Goal: Book appointment/travel/reservation

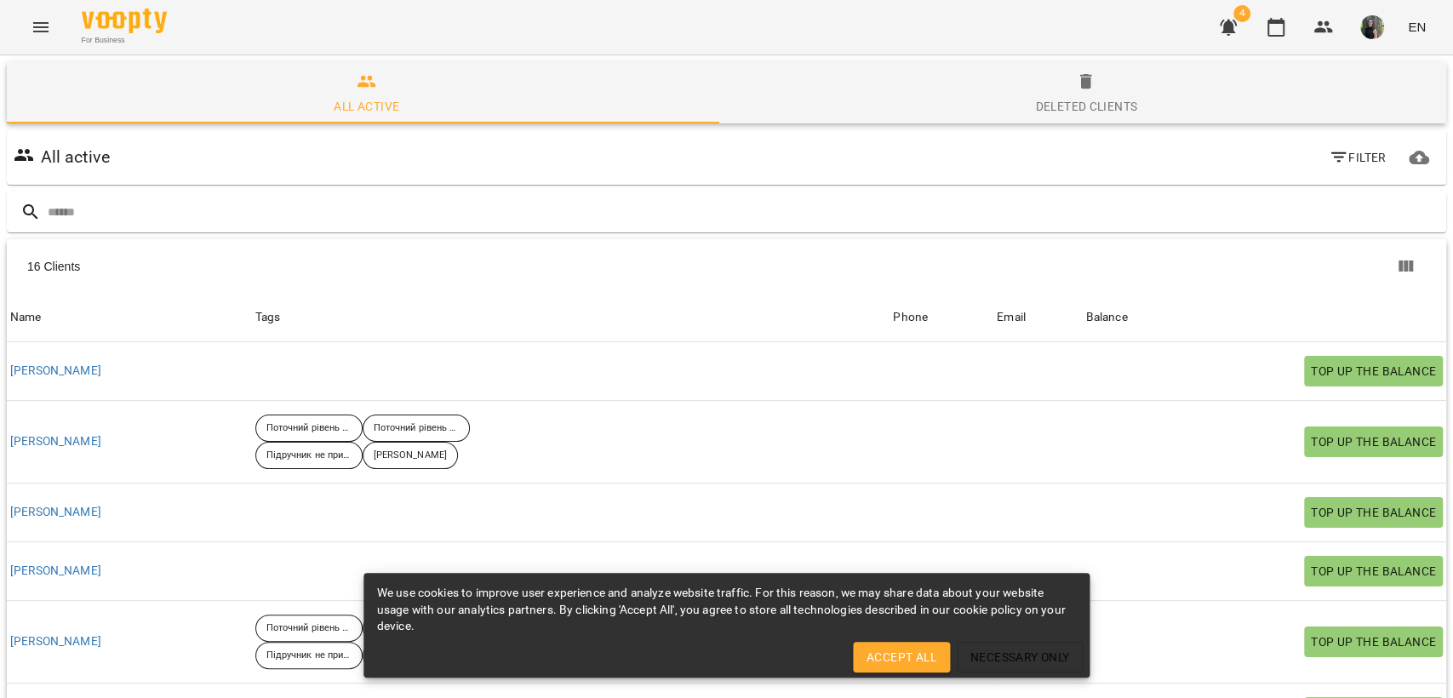
click at [1213, 37] on span "4" at bounding box center [1228, 27] width 41 height 41
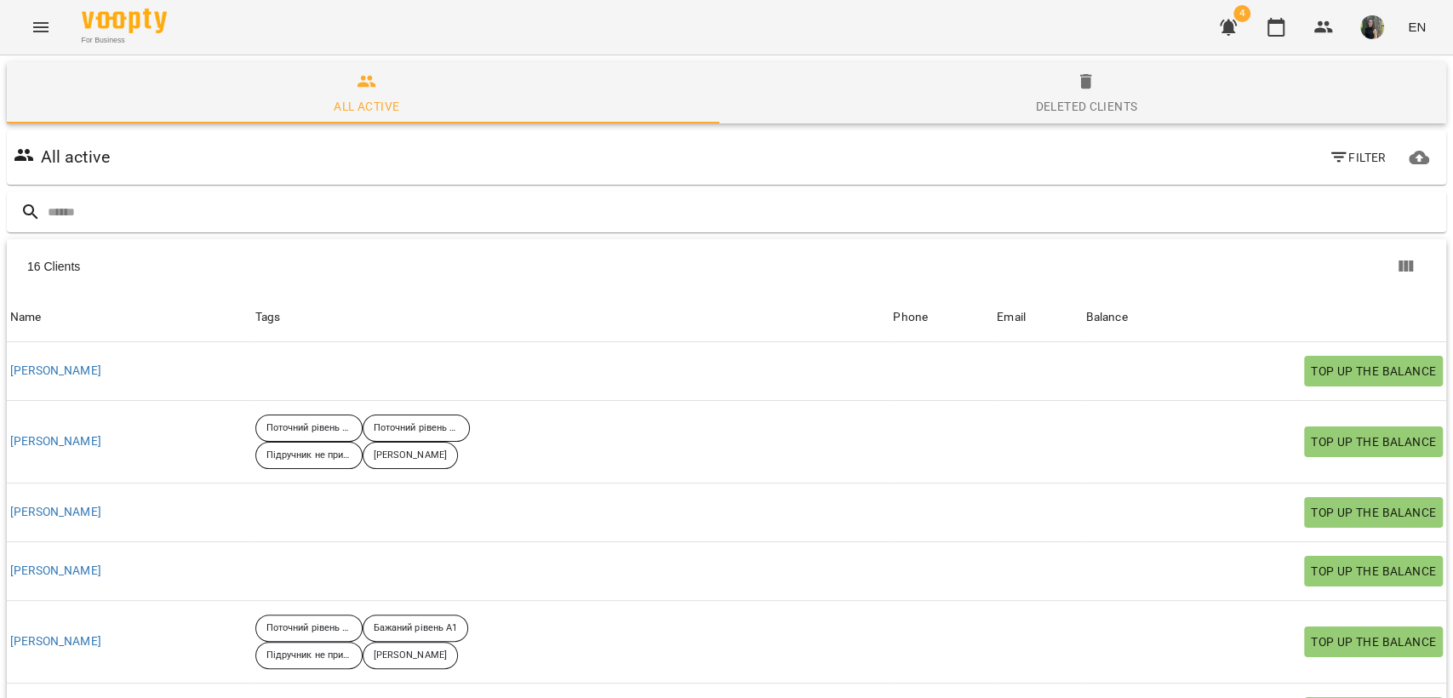
click at [1219, 32] on icon "button" at bounding box center [1228, 27] width 20 height 20
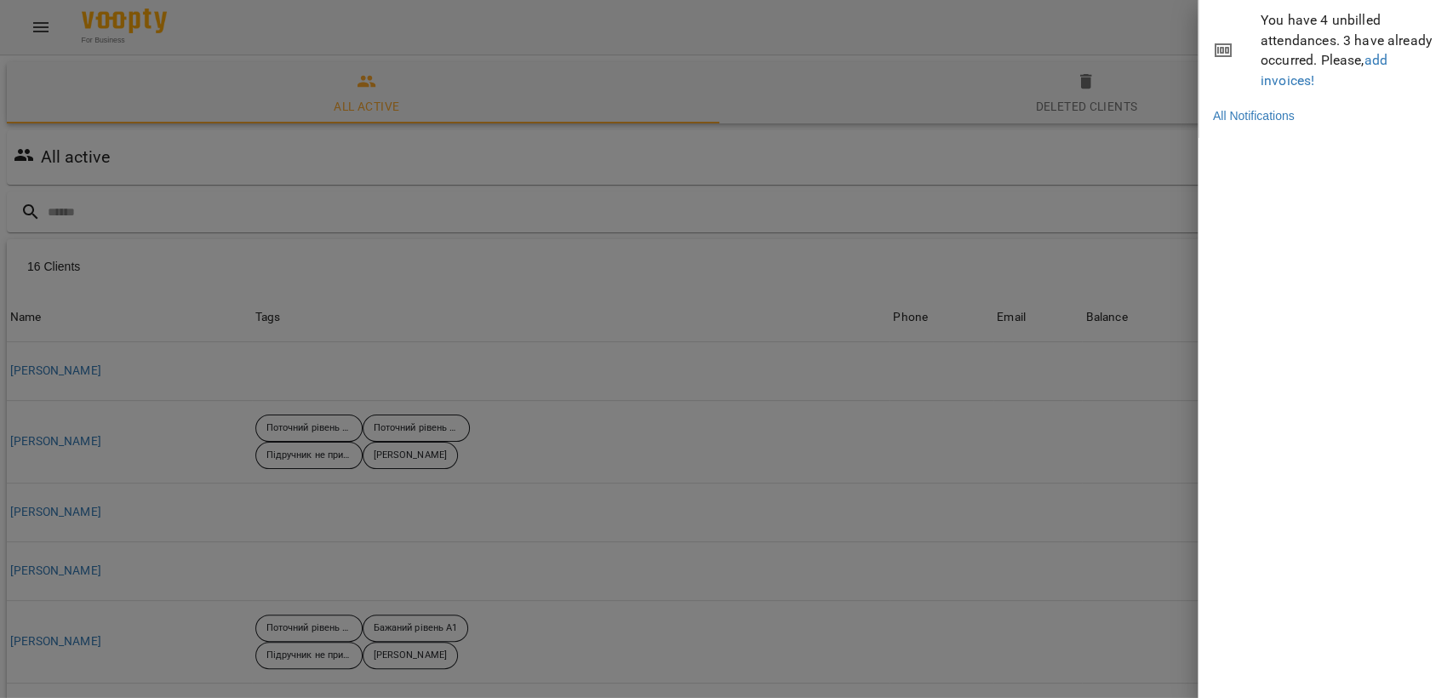
click at [1018, 63] on div at bounding box center [726, 349] width 1453 height 698
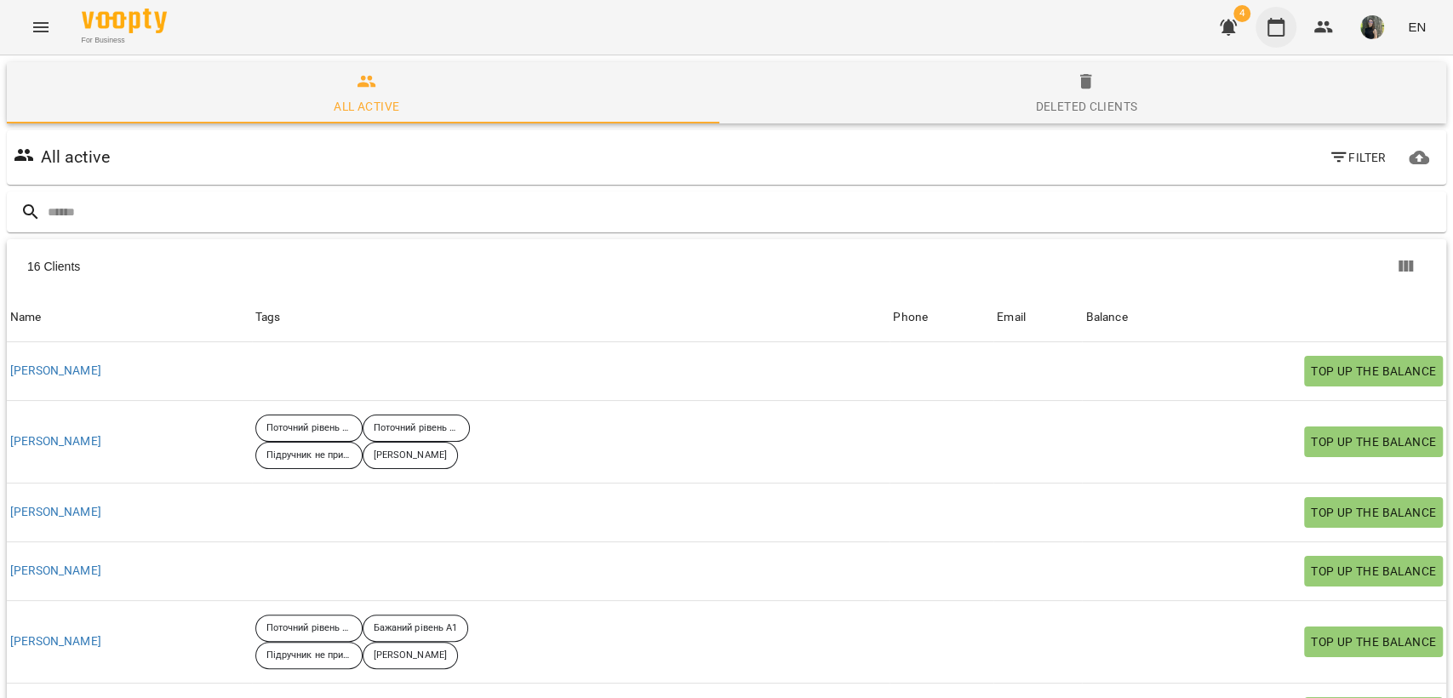
click at [1281, 29] on icon "button" at bounding box center [1276, 27] width 20 height 20
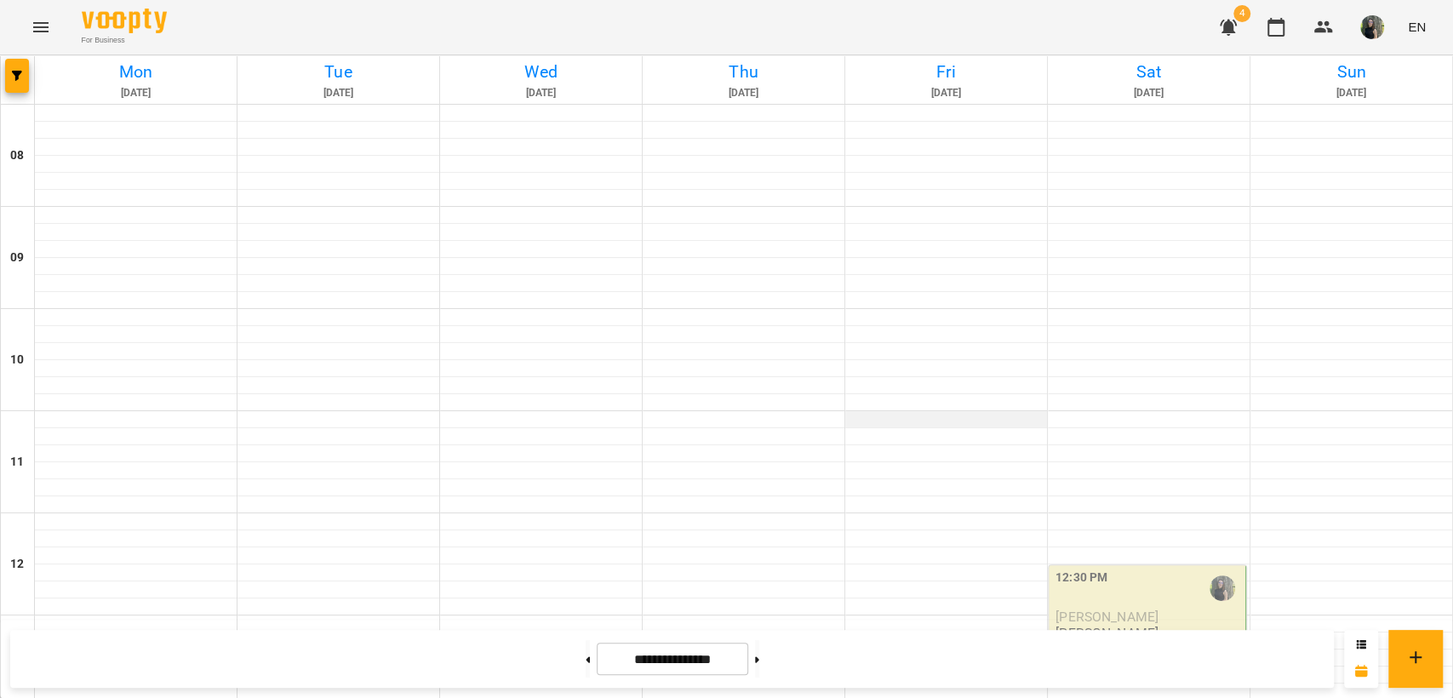
scroll to position [662, 0]
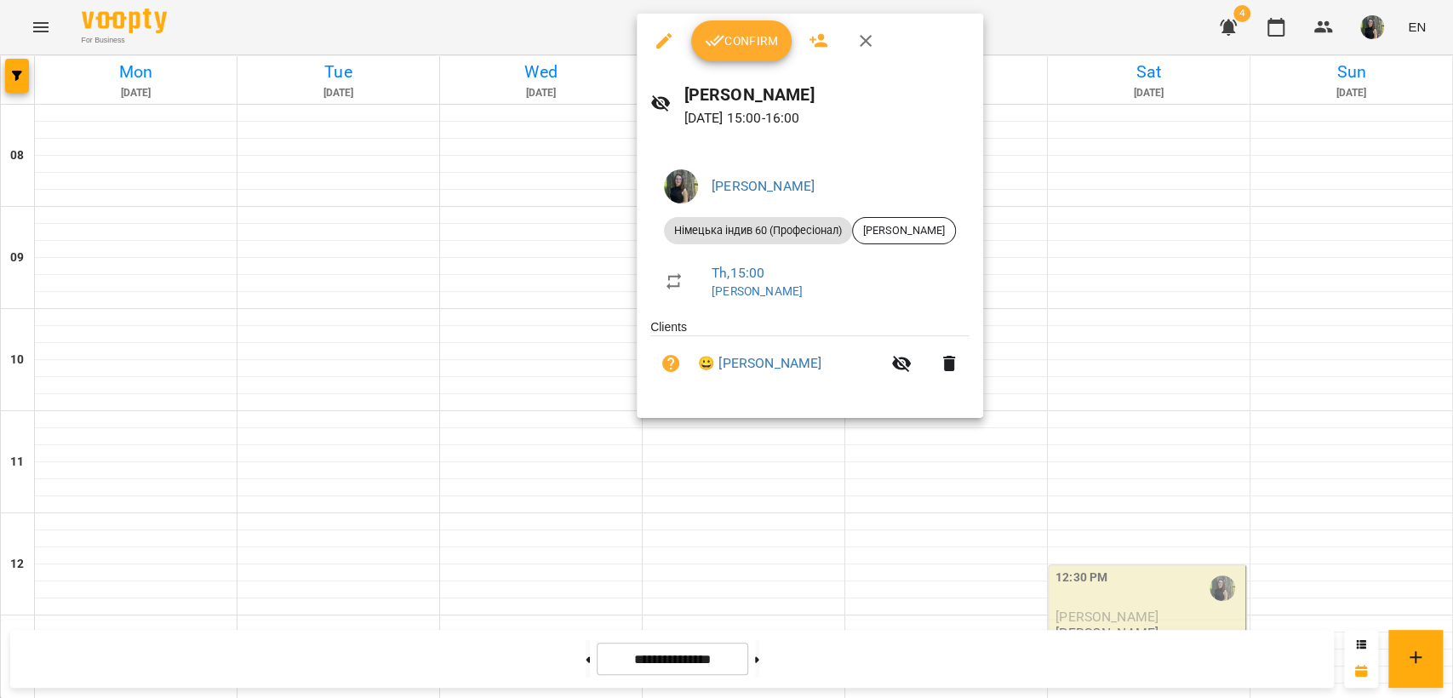
click at [738, 37] on span "Confirm" at bounding box center [741, 41] width 73 height 20
